Goal: Task Accomplishment & Management: Manage account settings

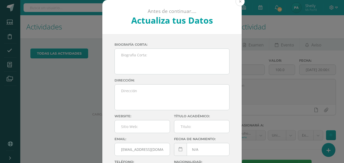
click at [240, 3] on button at bounding box center [240, 1] width 9 height 9
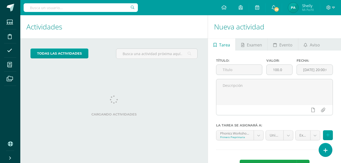
scroll to position [19, 0]
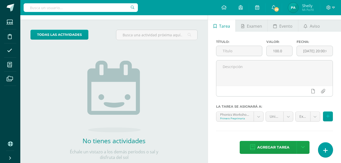
click at [328, 148] on link at bounding box center [325, 149] width 14 height 15
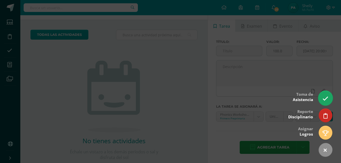
click at [325, 97] on icon at bounding box center [325, 99] width 6 height 6
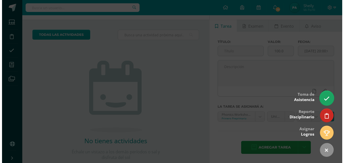
scroll to position [0, 0]
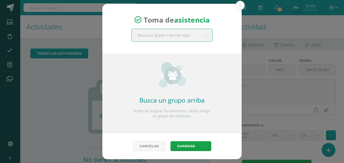
click at [186, 34] on input "text" at bounding box center [172, 35] width 81 height 12
type input "Primero C"
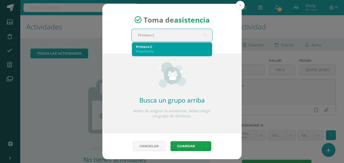
click at [177, 46] on div "Primero C" at bounding box center [172, 46] width 72 height 5
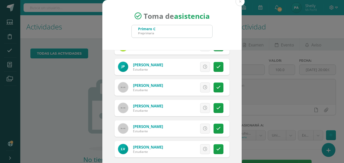
scroll to position [29, 0]
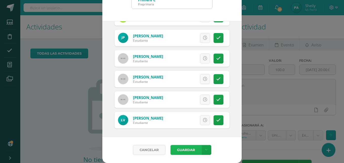
click at [193, 151] on button "Guardar" at bounding box center [186, 150] width 31 height 10
